Goal: Transaction & Acquisition: Purchase product/service

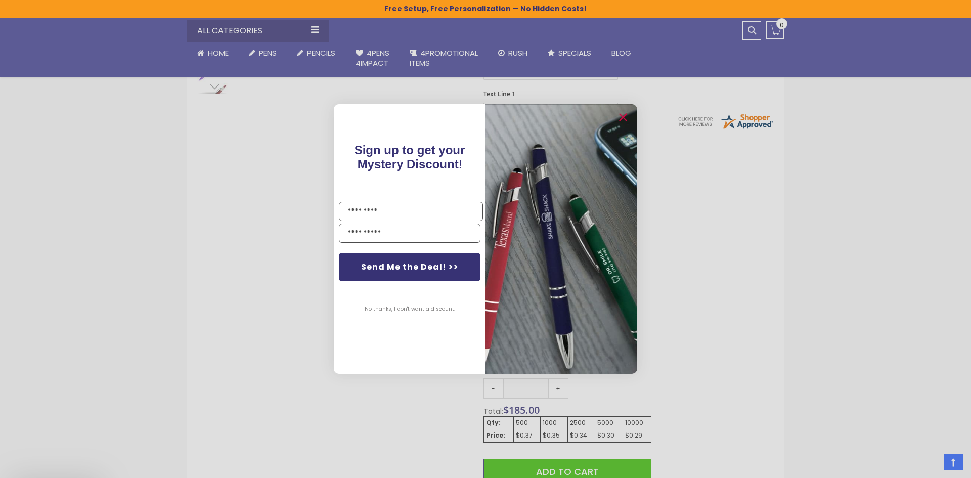
scroll to position [354, 0]
click at [622, 117] on icon "Close dialog" at bounding box center [623, 117] width 7 height 7
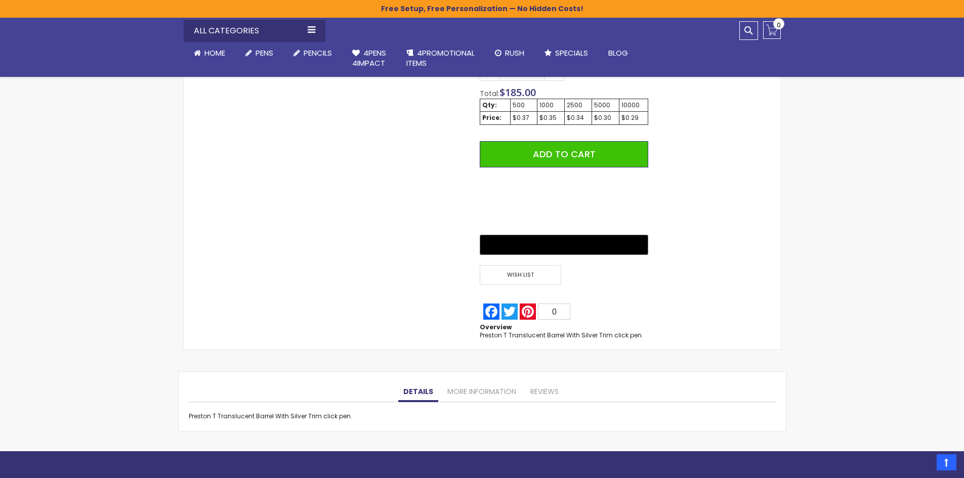
scroll to position [809, 0]
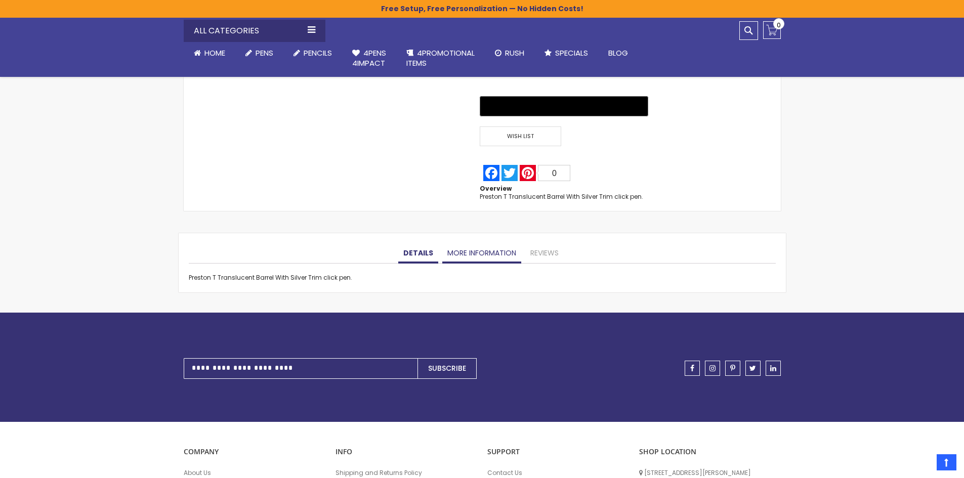
click at [469, 245] on link "More Information" at bounding box center [481, 253] width 79 height 20
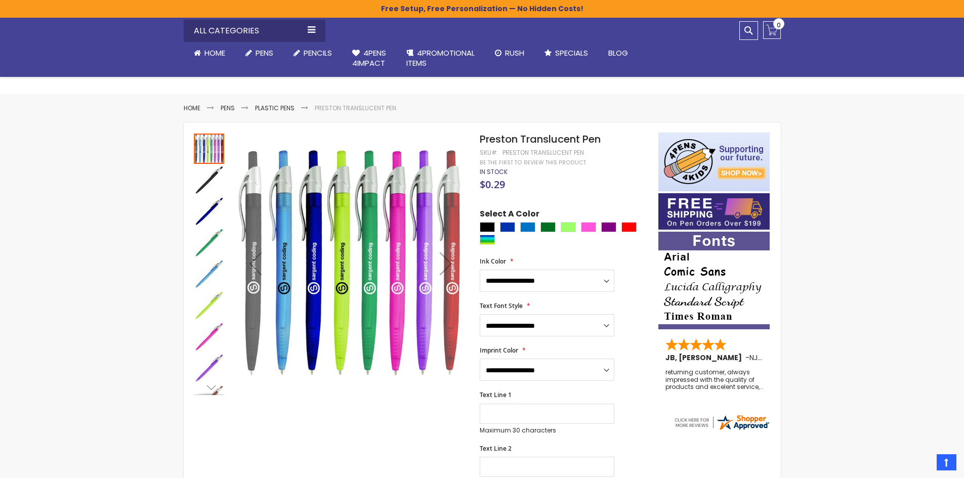
scroll to position [0, 0]
